Goal: Obtain resource: Download file/media

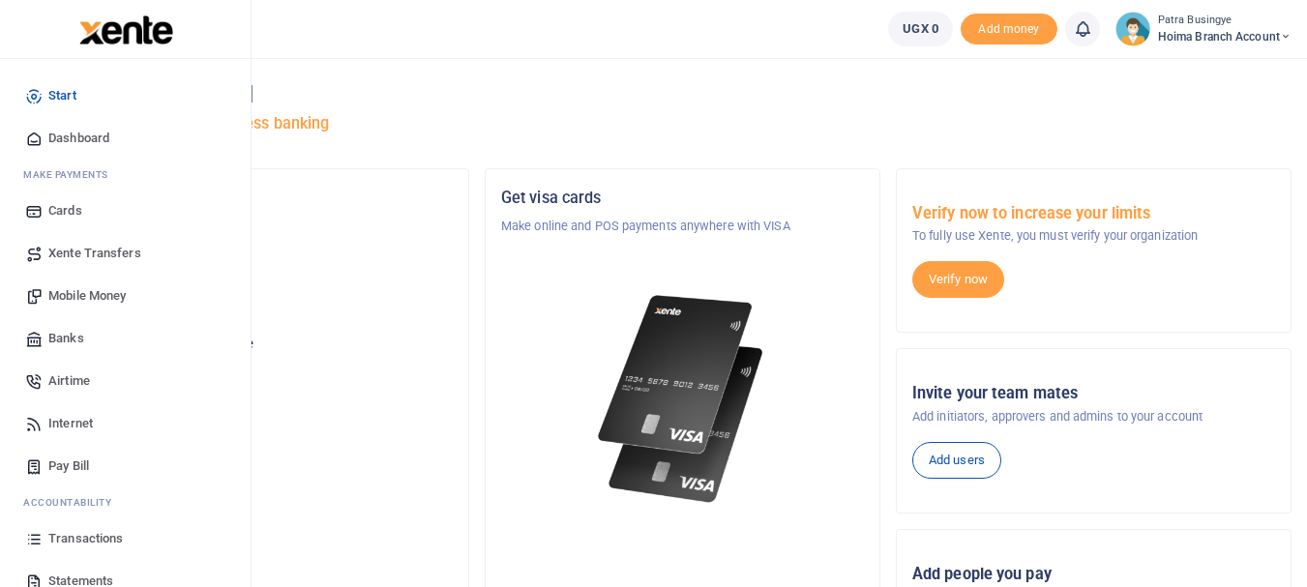
click at [74, 137] on span "Dashboard" at bounding box center [78, 138] width 61 height 19
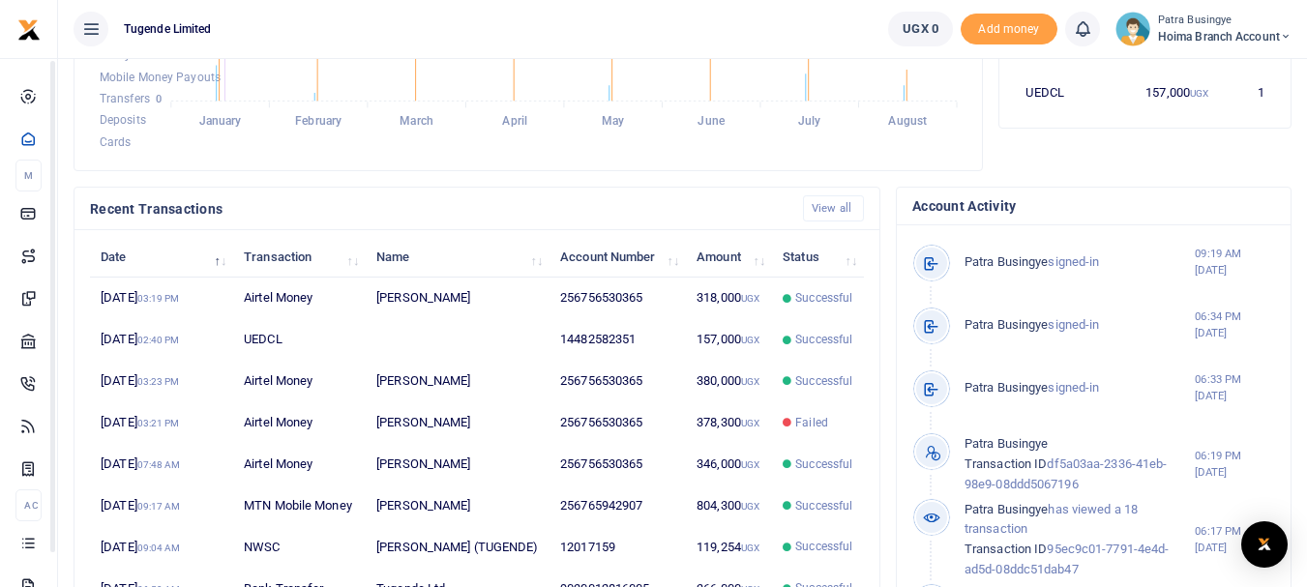
scroll to position [484, 0]
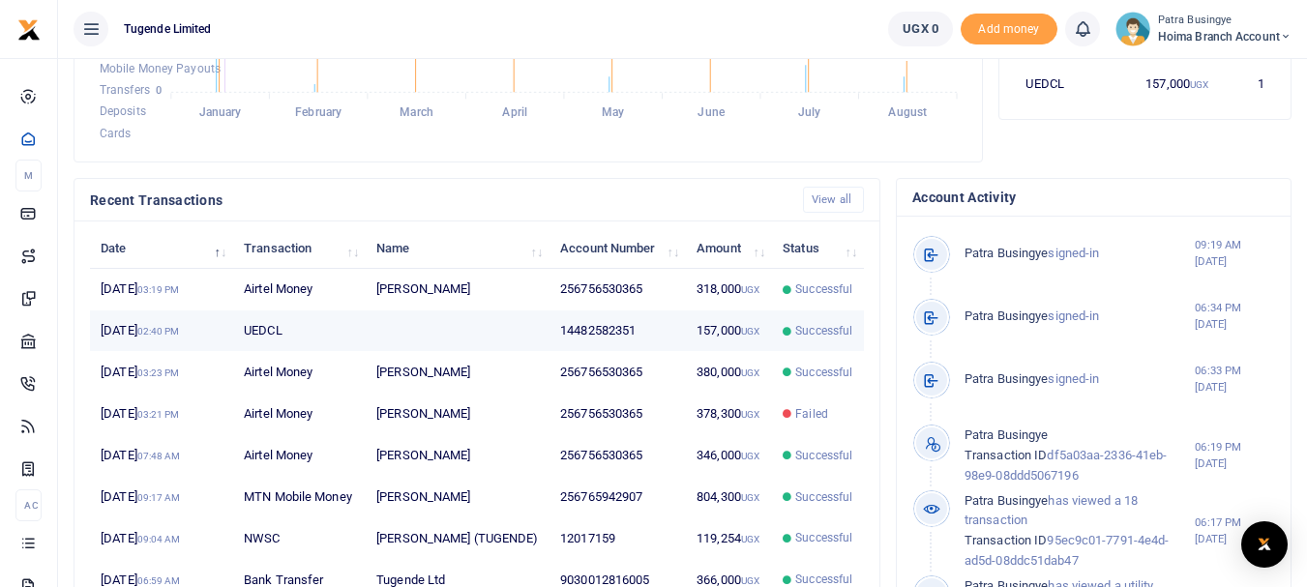
click at [272, 330] on td "UEDCL" at bounding box center [299, 332] width 133 height 42
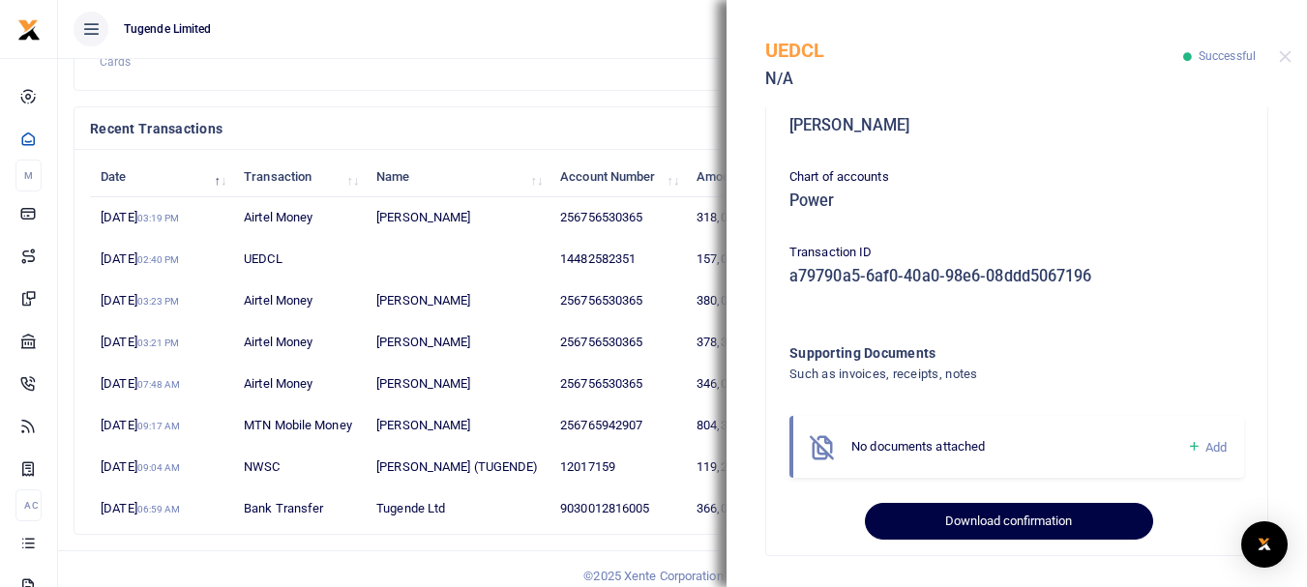
scroll to position [677, 0]
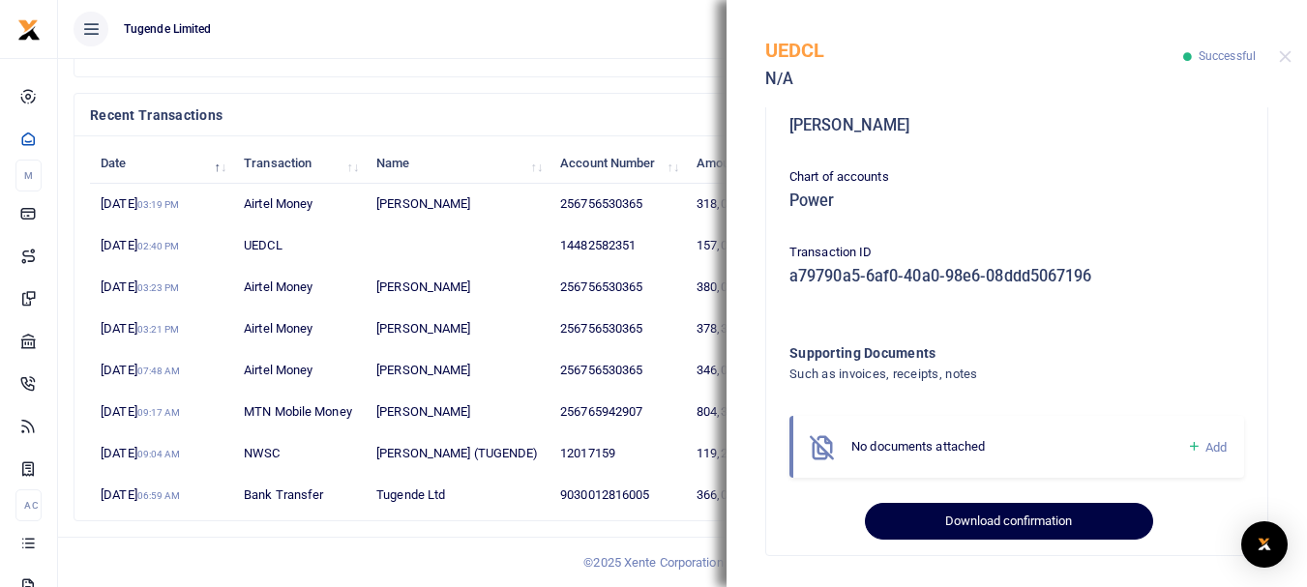
click at [964, 526] on button "Download confirmation" at bounding box center [1008, 521] width 287 height 37
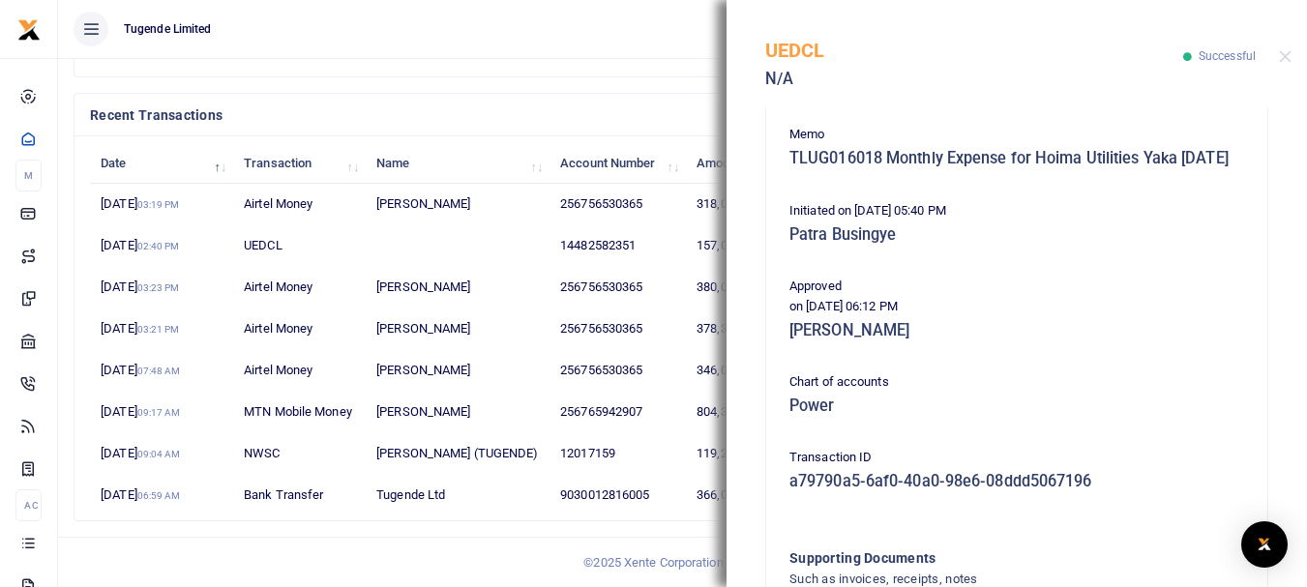
scroll to position [484, 0]
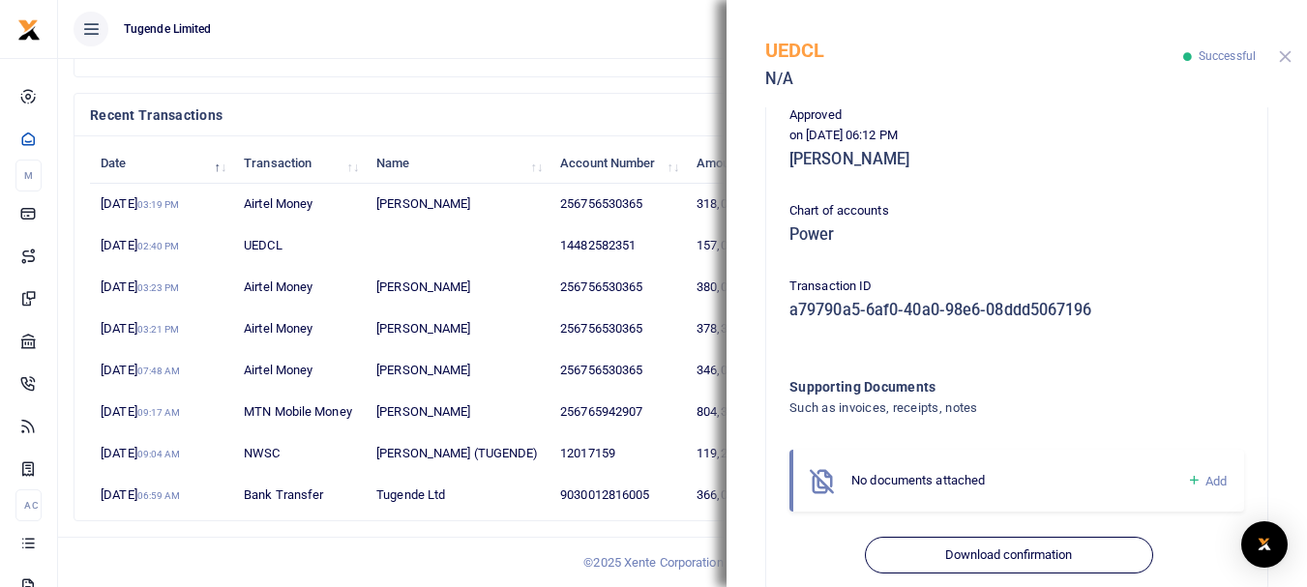
click at [1286, 54] on button "Close" at bounding box center [1285, 56] width 13 height 13
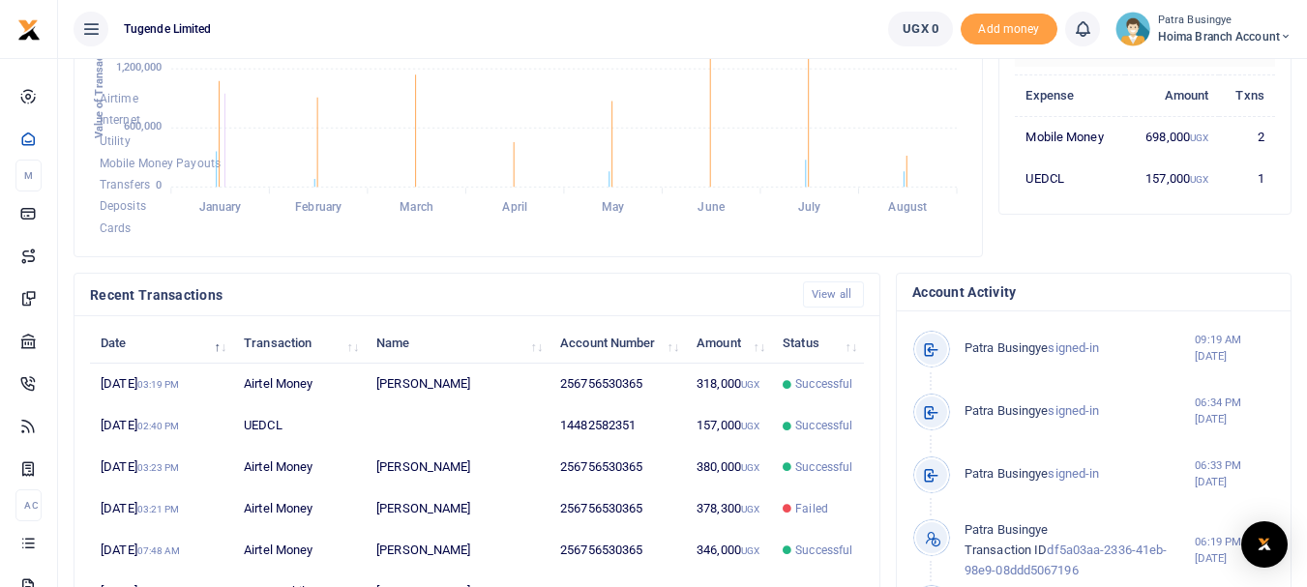
scroll to position [387, 0]
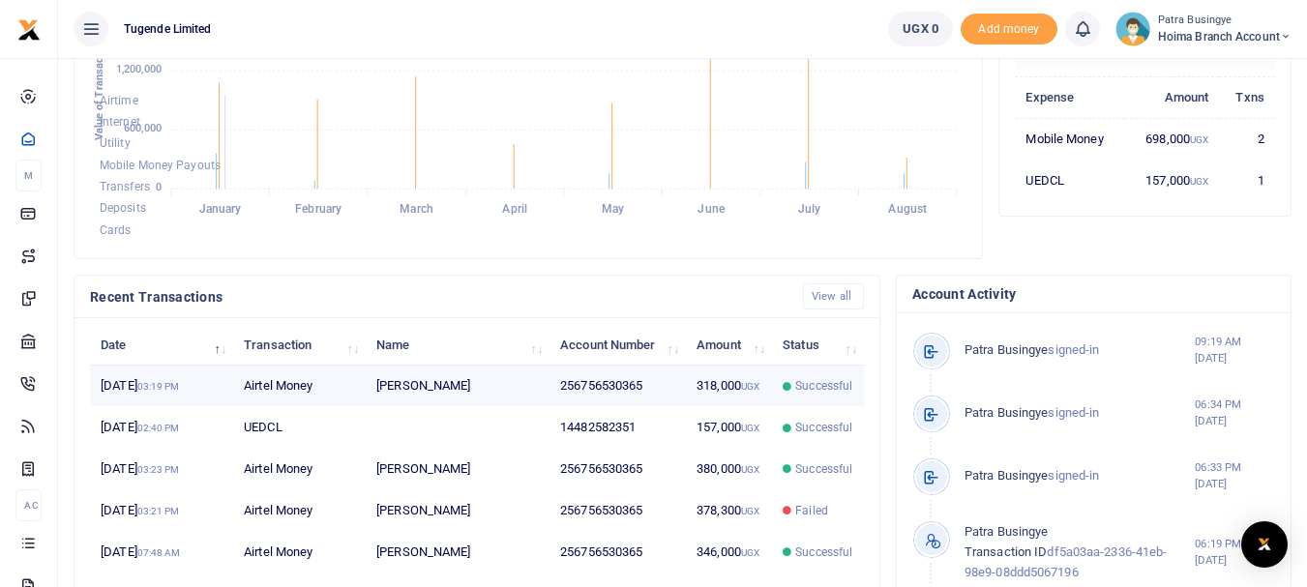
click at [407, 384] on td "Shamila Babirye" at bounding box center [458, 387] width 184 height 42
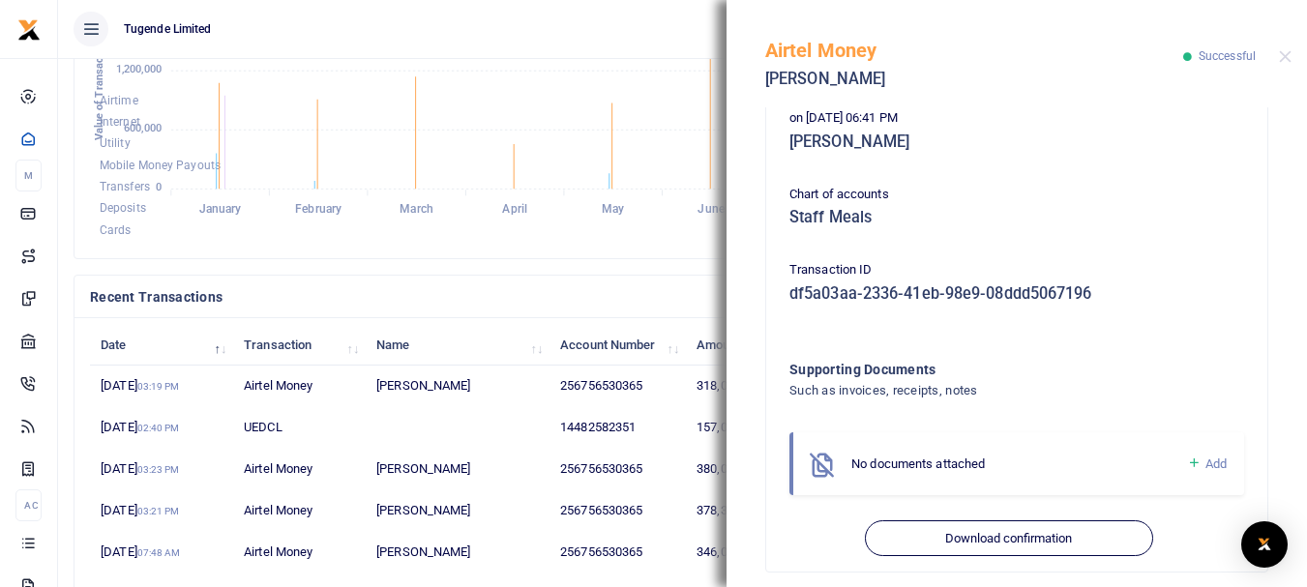
scroll to position [536, 0]
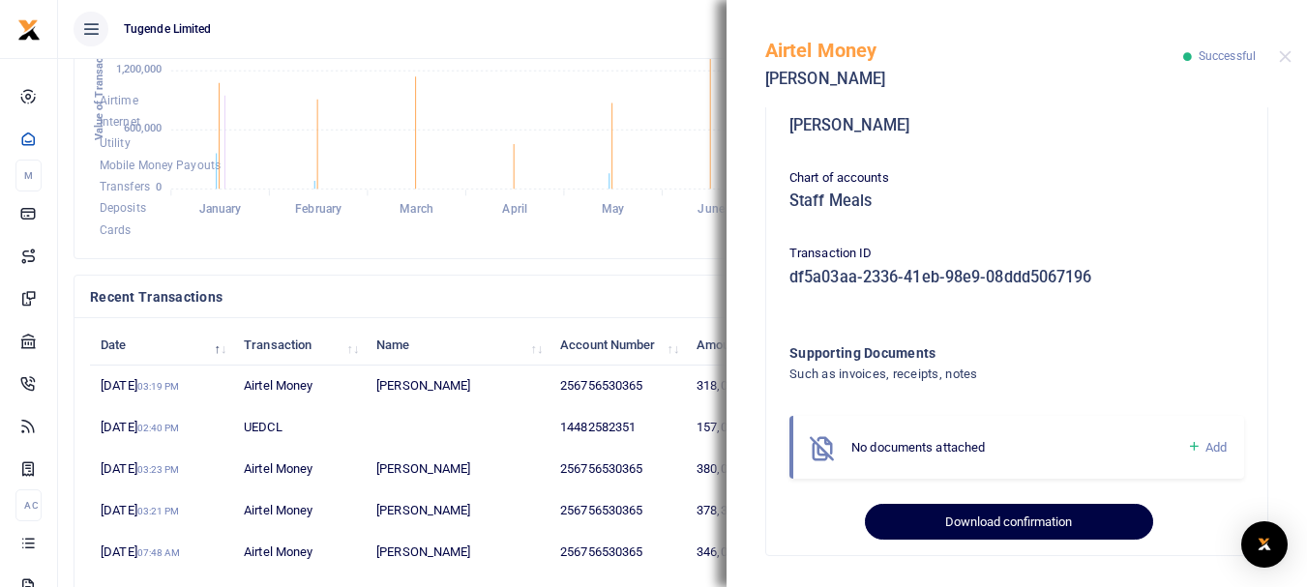
click at [979, 519] on button "Download confirmation" at bounding box center [1008, 522] width 287 height 37
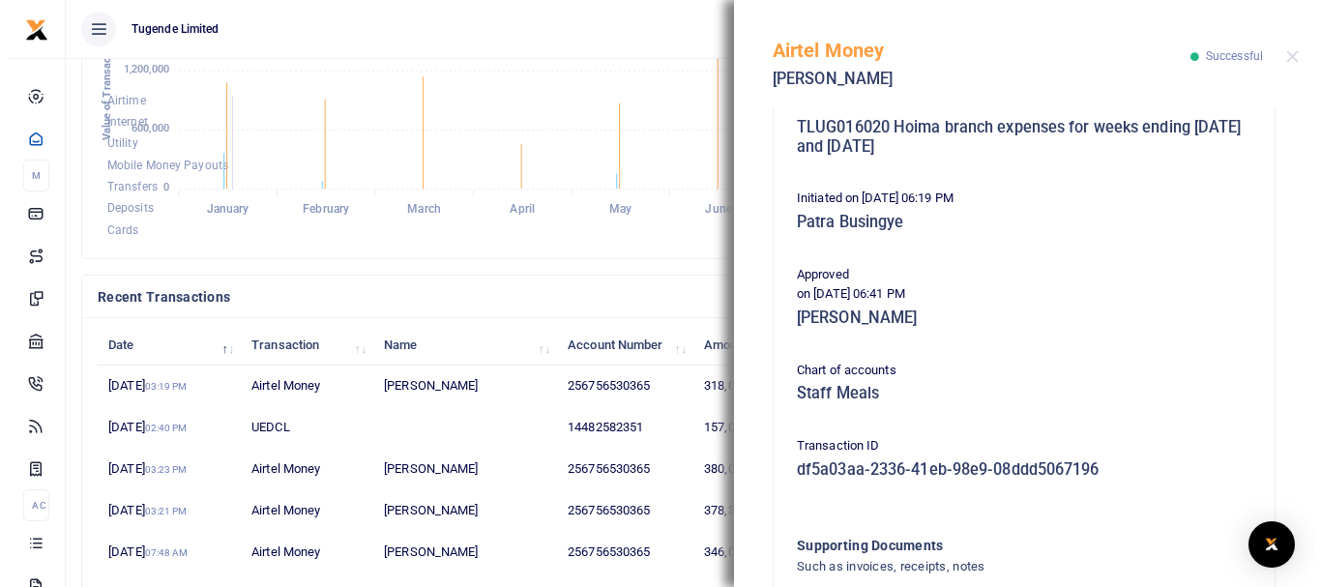
scroll to position [342, 0]
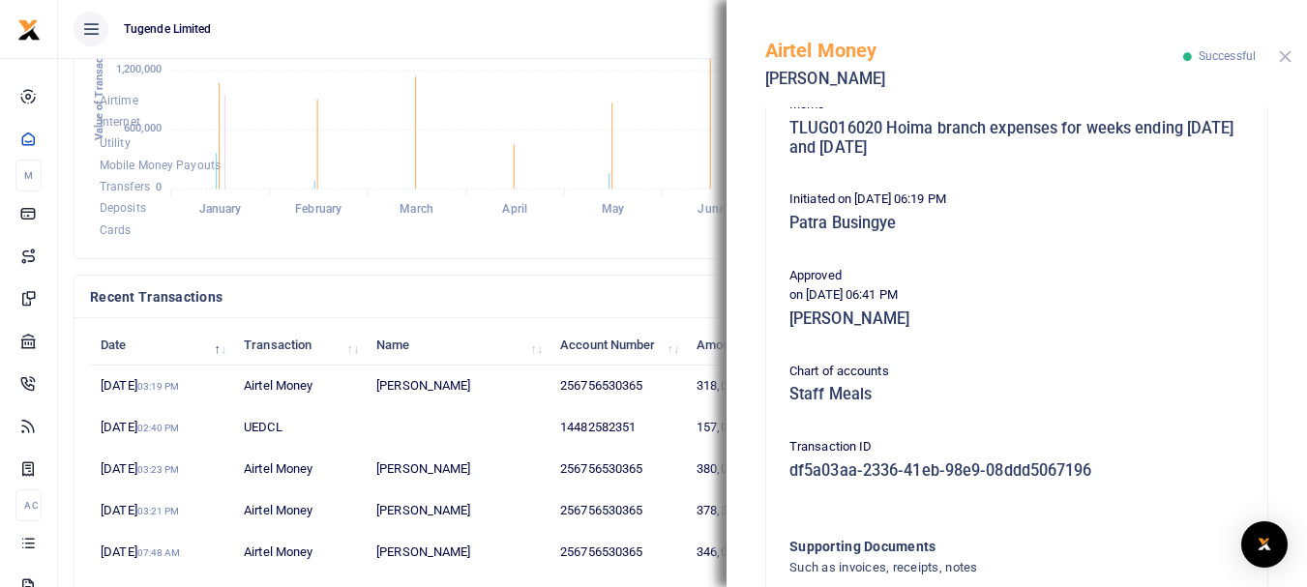
click at [1285, 57] on button "Close" at bounding box center [1285, 56] width 13 height 13
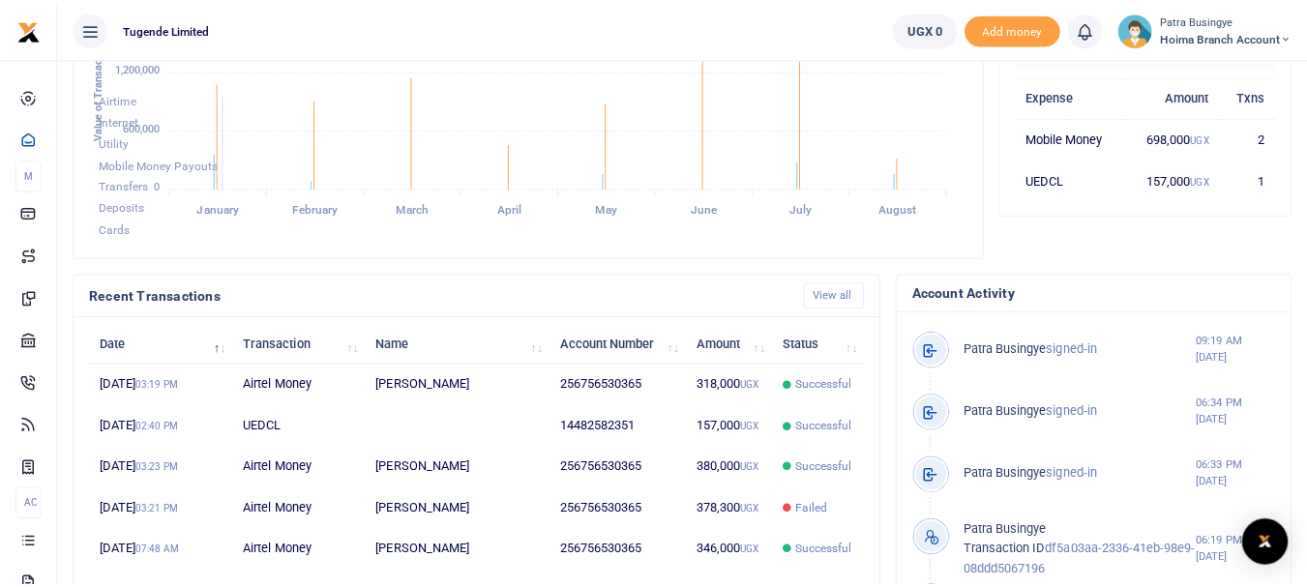
scroll to position [15, 15]
